Goal: Communication & Community: Answer question/provide support

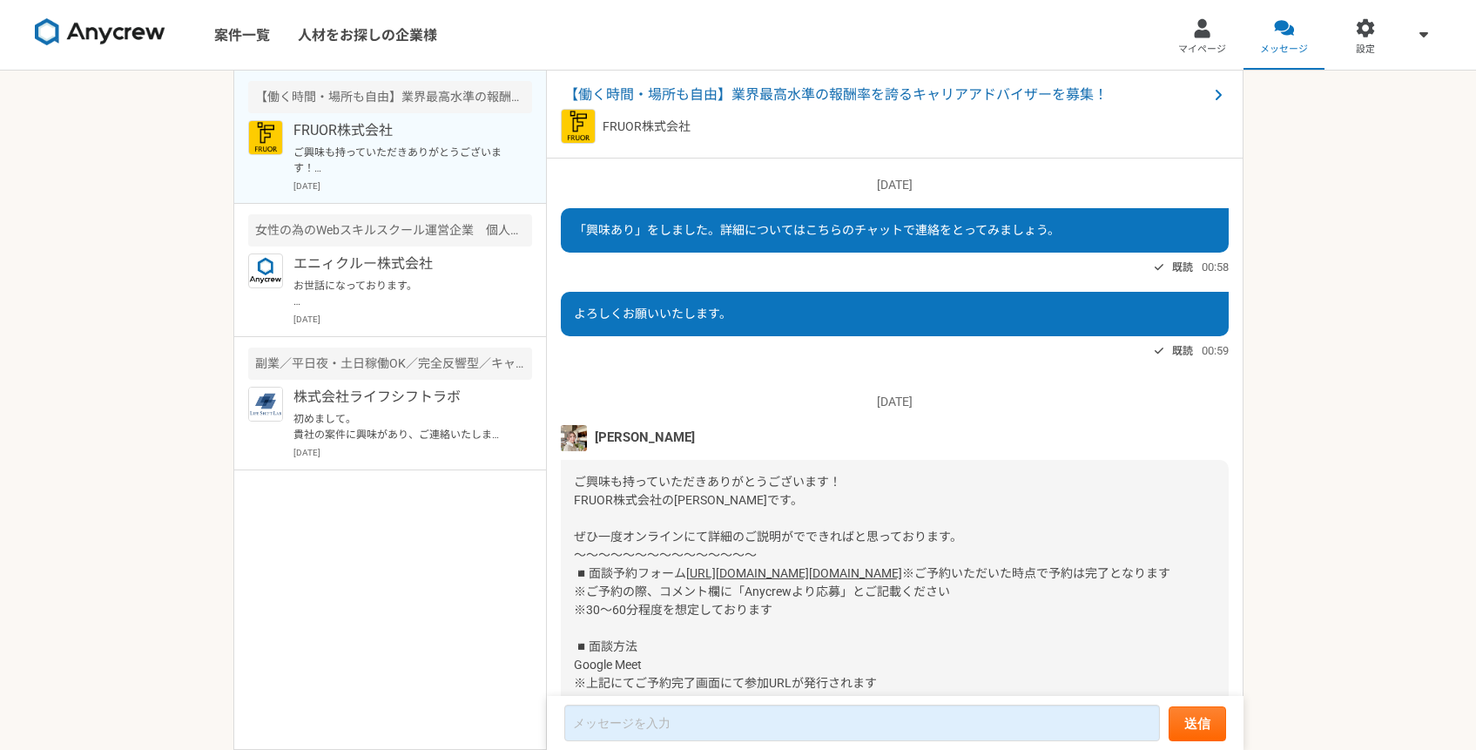
scroll to position [263, 0]
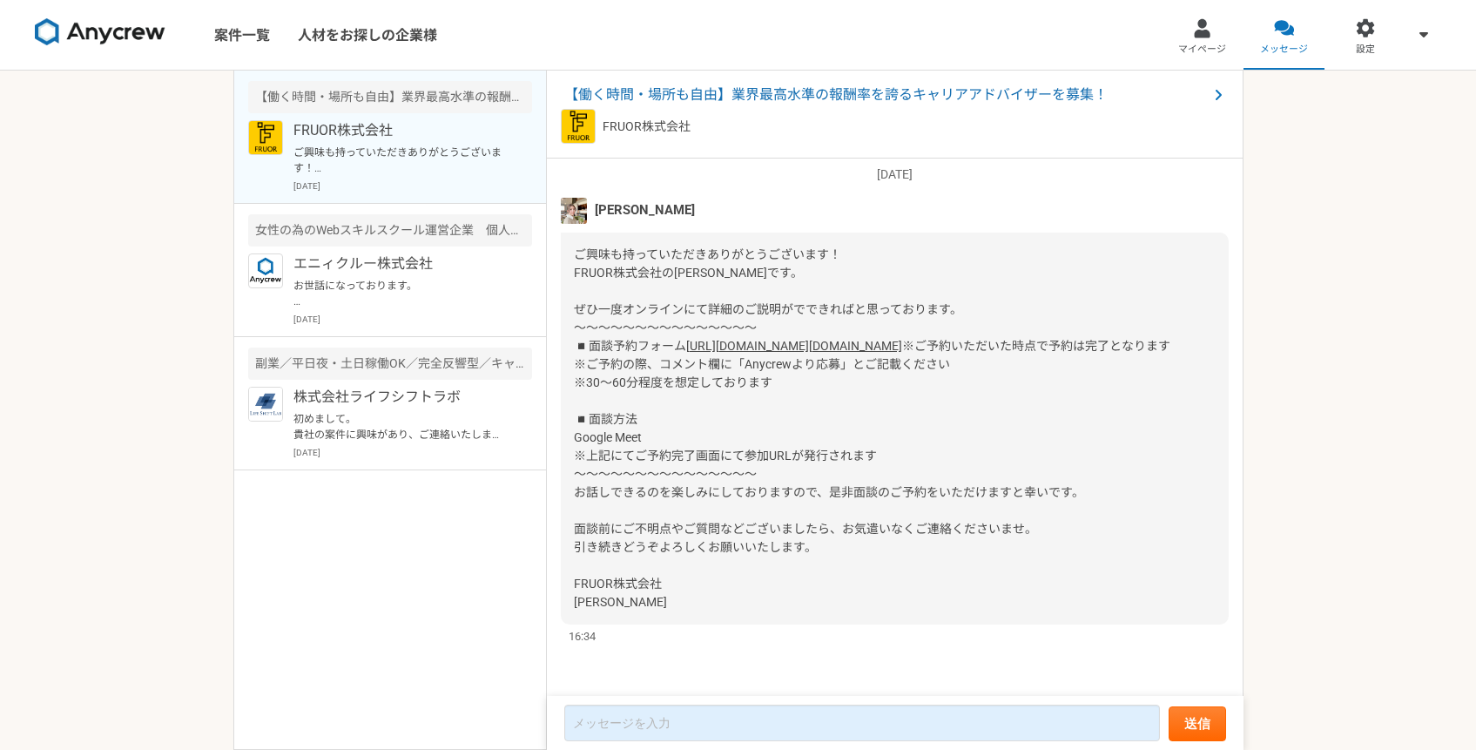
click at [572, 198] on img at bounding box center [574, 211] width 26 height 26
click at [576, 198] on img at bounding box center [574, 211] width 26 height 26
click at [623, 200] on span "[PERSON_NAME]" at bounding box center [645, 209] width 100 height 19
click at [809, 339] on link "[URL][DOMAIN_NAME][DOMAIN_NAME]" at bounding box center [794, 346] width 216 height 14
drag, startPoint x: 745, startPoint y: 364, endPoint x: 837, endPoint y: 367, distance: 91.5
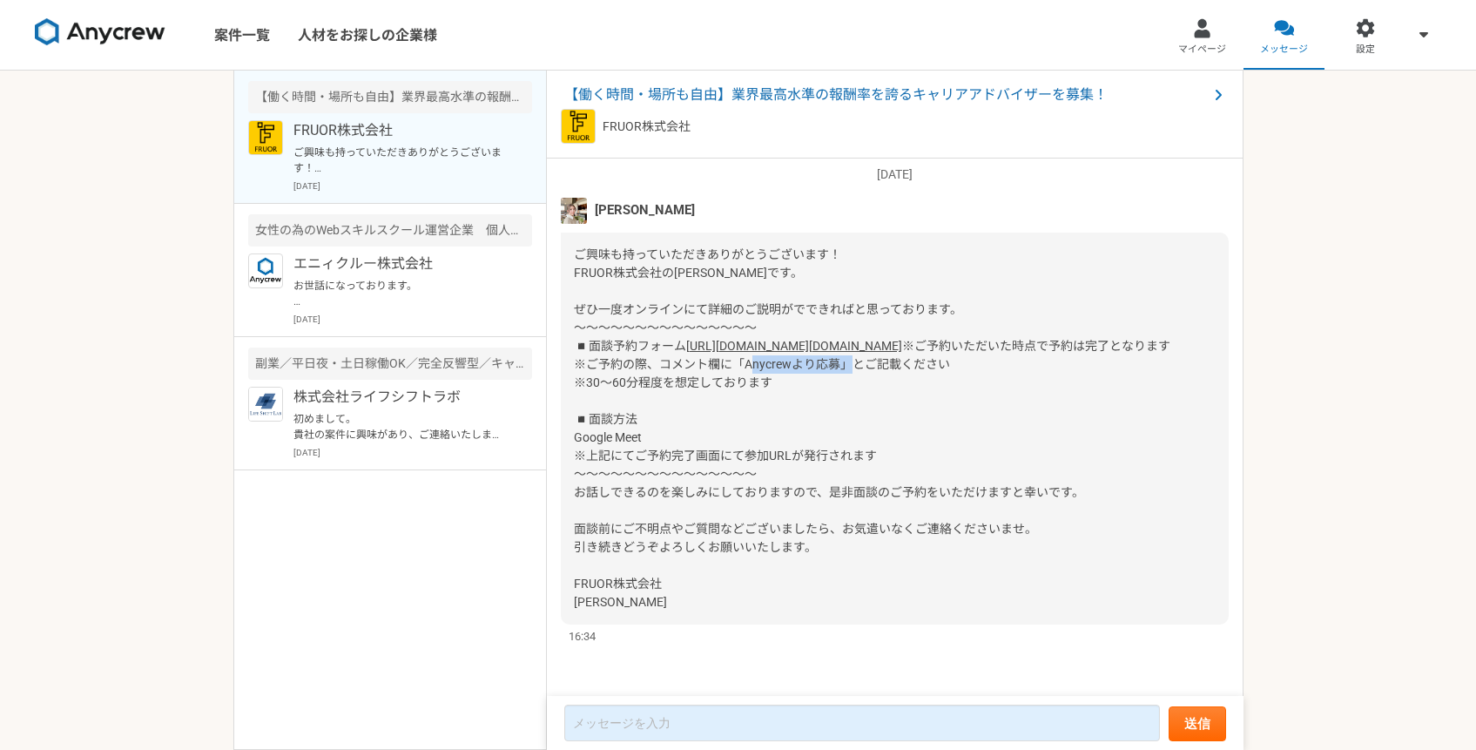
click at [837, 367] on span "※ご予約いただいた時点で予約は完了となります ※ご予約の際、コメント欄に「Anycrewより応募」とご記載ください ※30〜60分程度を想定しております ◾️…" at bounding box center [872, 474] width 597 height 270
copy span "Anycrewより応募"
click at [1018, 338] on div "ご興味も持っていただきありがとうございます！ FRUOR株式会社の[PERSON_NAME]です。 ぜひ一度オンラインにて詳細のご説明がでできればと思っており…" at bounding box center [895, 429] width 668 height 392
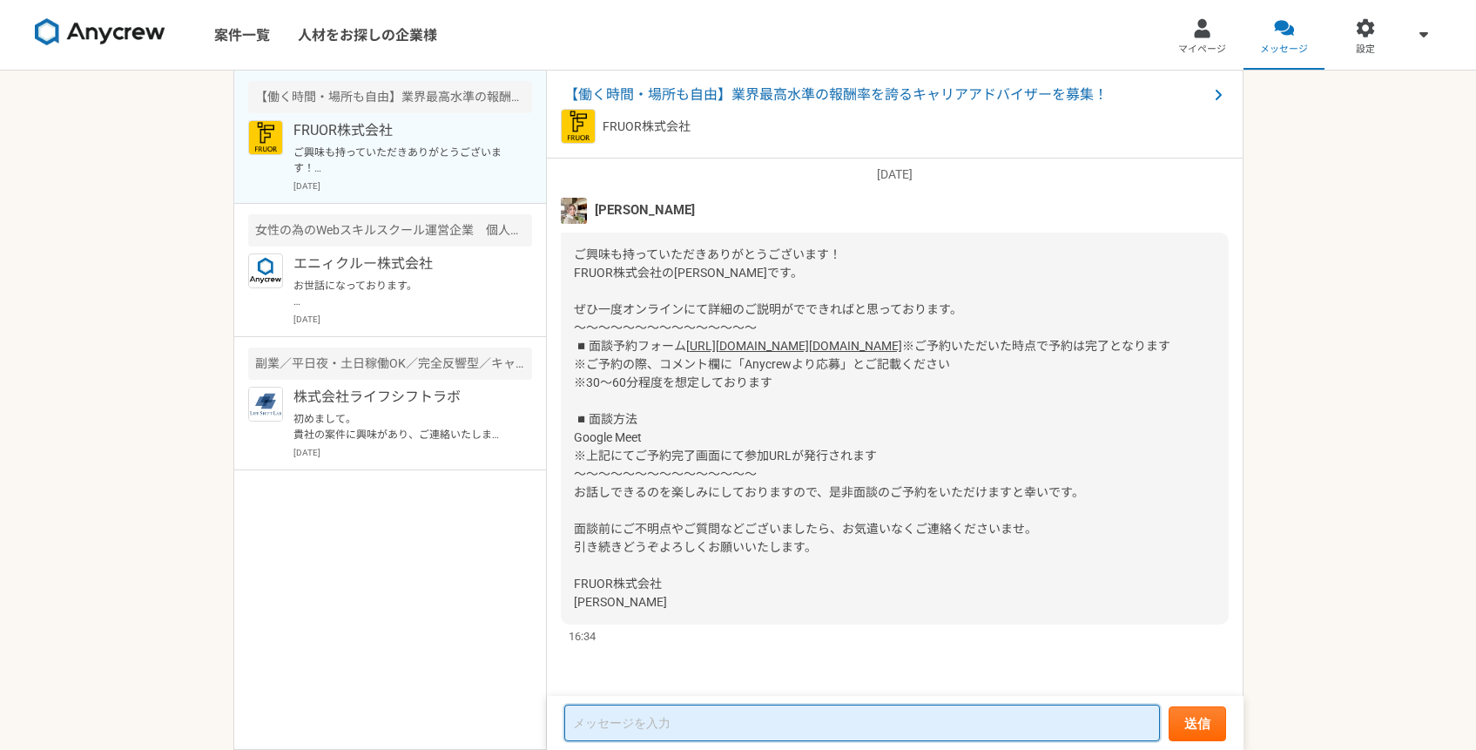
click at [657, 724] on textarea at bounding box center [862, 722] width 596 height 37
type textarea "y"
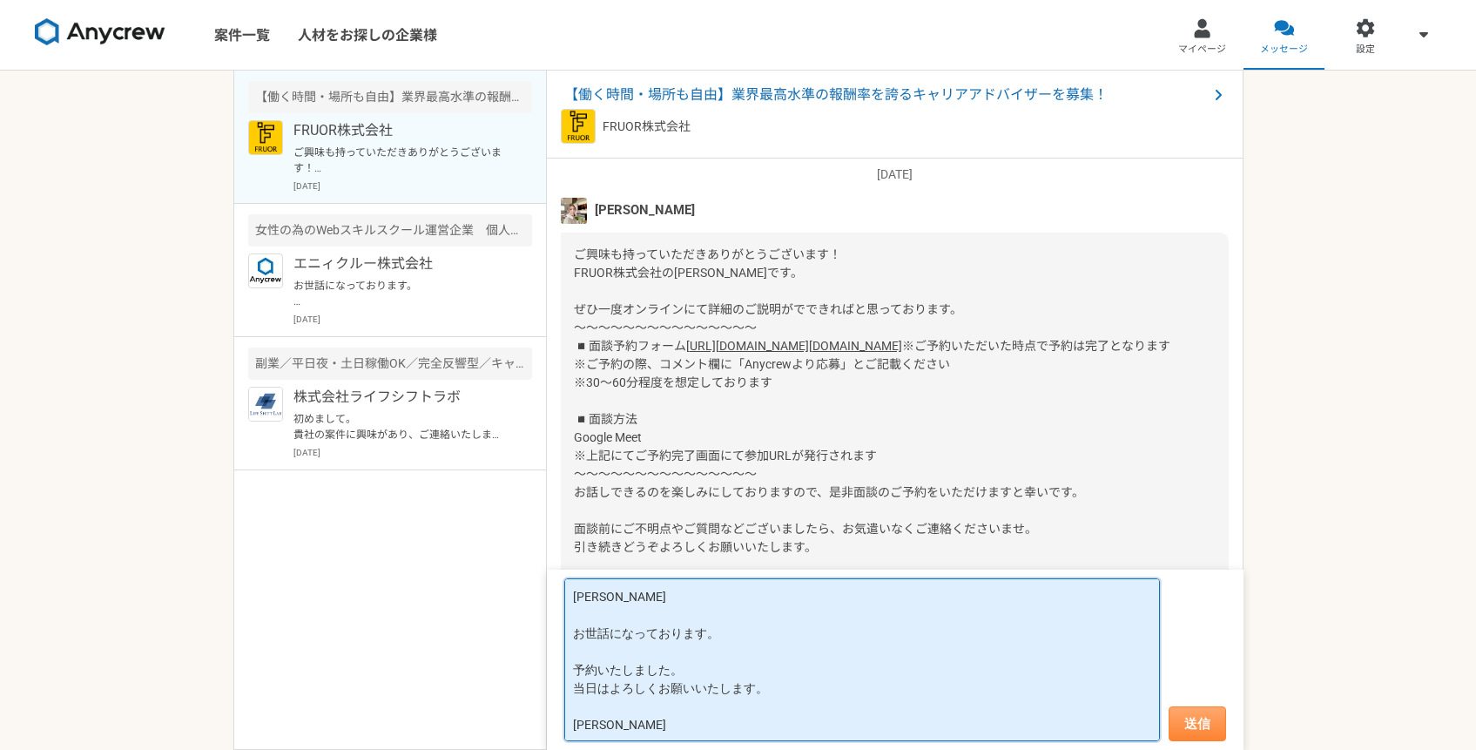
type textarea "[PERSON_NAME] お世話になっております。 予約いたしました。 当日はよろしくお願いいたします。 [PERSON_NAME]"
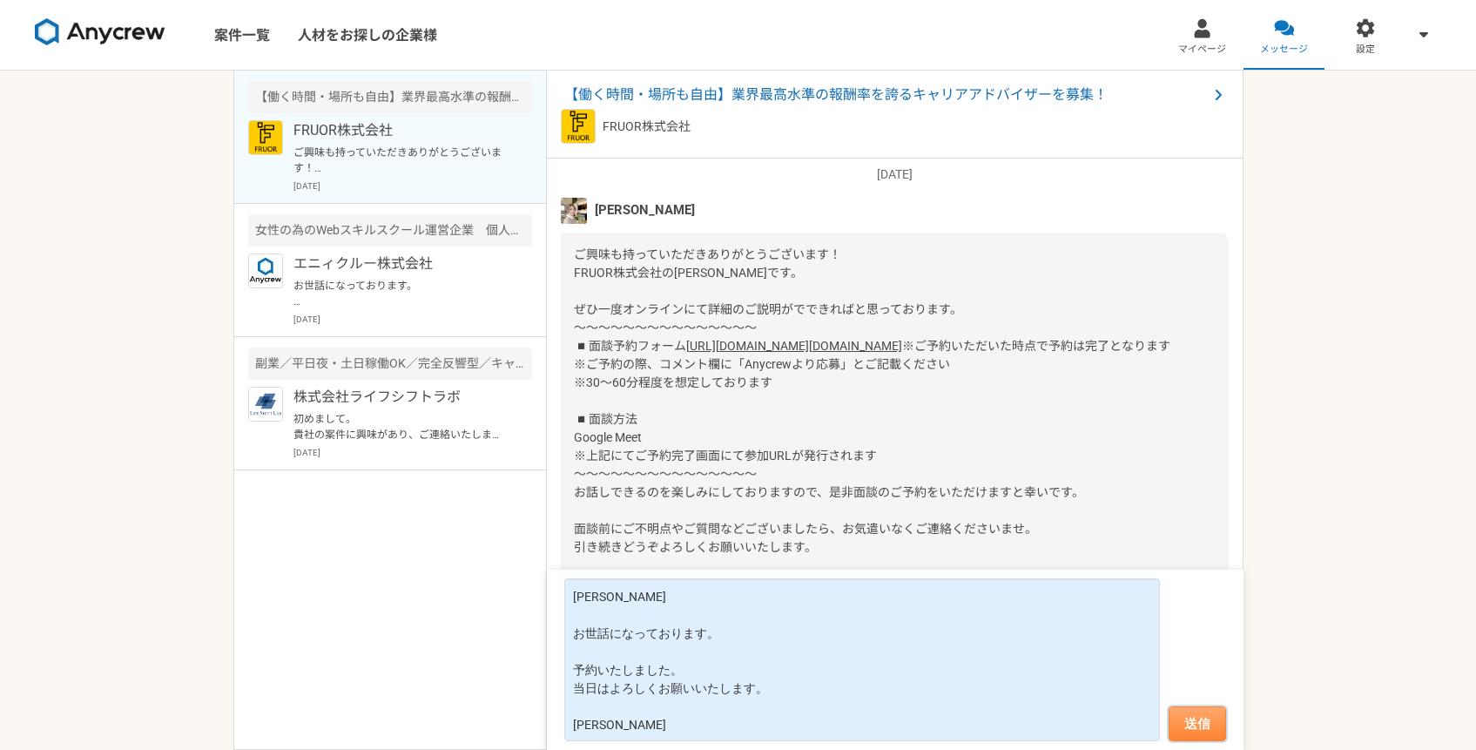
click at [1197, 725] on button "送信" at bounding box center [1197, 723] width 57 height 35
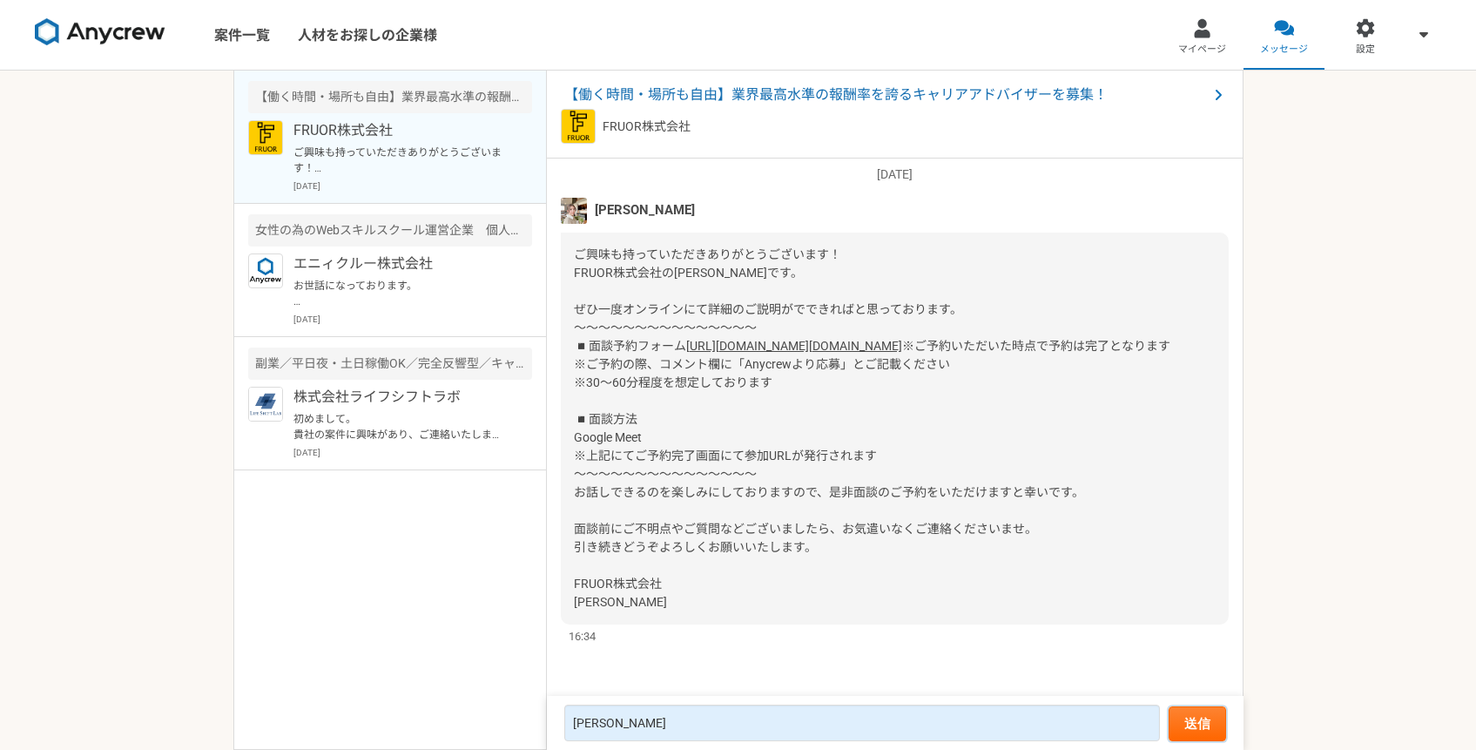
scroll to position [471, 0]
